Goal: Task Accomplishment & Management: Manage account settings

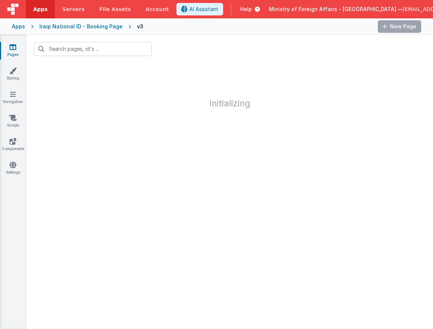
click at [420, 10] on button "Ministry of Foreign Affairs - [GEOGRAPHIC_DATA] — [EMAIL_ADDRESS][DOMAIN_NAME]" at bounding box center [385, 9] width 233 height 7
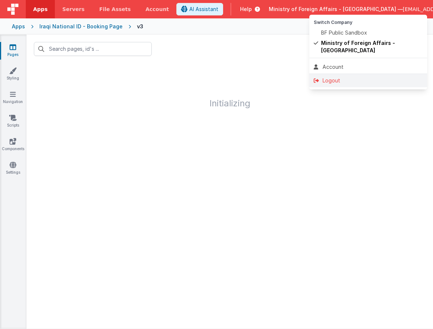
click at [363, 78] on li "Logout" at bounding box center [369, 80] width 118 height 13
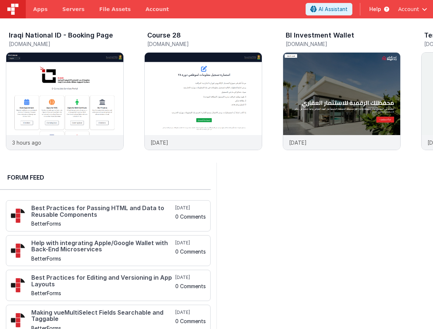
click at [425, 8] on span "button" at bounding box center [424, 9] width 5 height 5
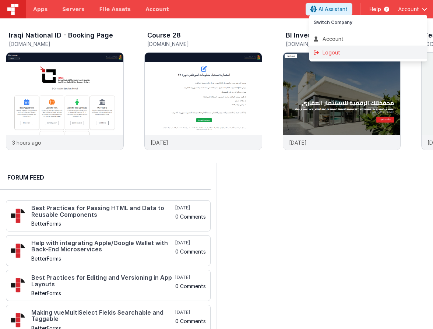
click at [324, 54] on div "Logout" at bounding box center [368, 52] width 109 height 7
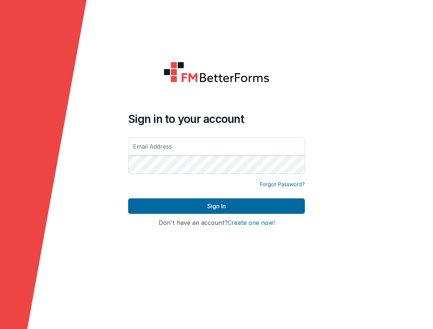
type input "[EMAIL_ADDRESS][DOMAIN_NAME]"
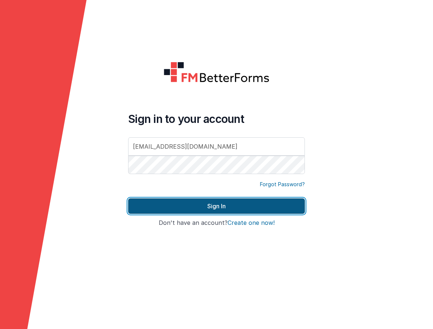
click at [258, 209] on button "Sign In" at bounding box center [216, 206] width 177 height 15
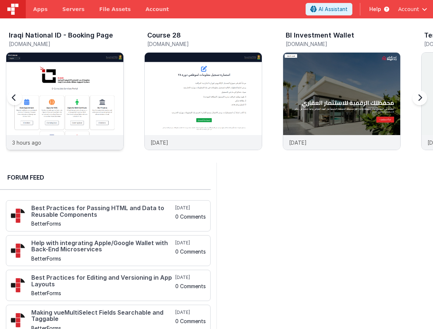
click at [108, 71] on img at bounding box center [64, 111] width 117 height 117
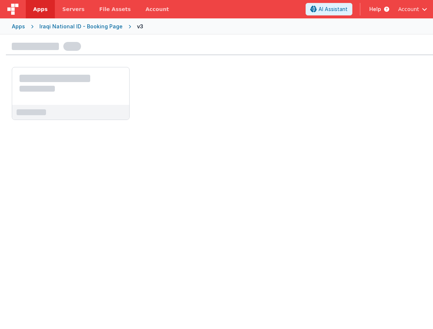
click at [94, 27] on div "Iraqi National ID - Booking Page" at bounding box center [80, 26] width 83 height 7
click at [93, 26] on div "Iraqi National ID - Booking Page" at bounding box center [80, 26] width 83 height 7
